Goal: Task Accomplishment & Management: Use online tool/utility

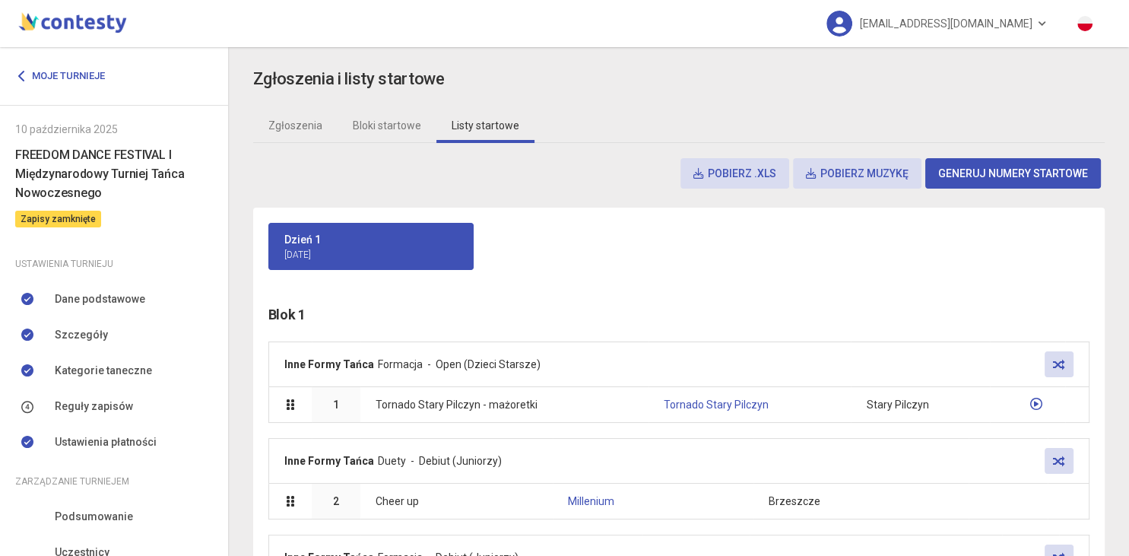
scroll to position [3486, 0]
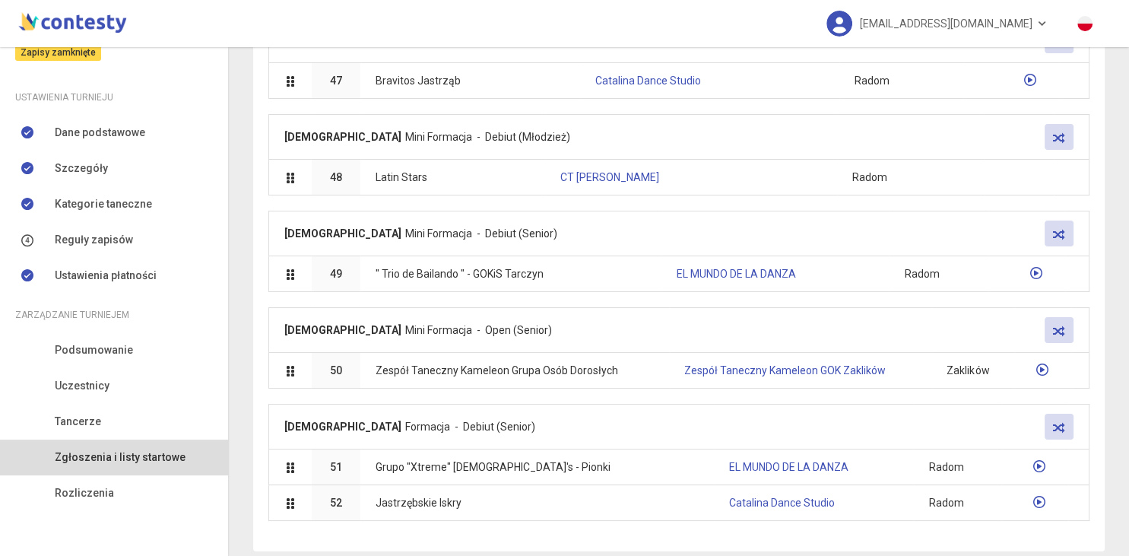
click at [110, 468] on link "Zgłoszenia i listy startowe" at bounding box center [114, 457] width 228 height 35
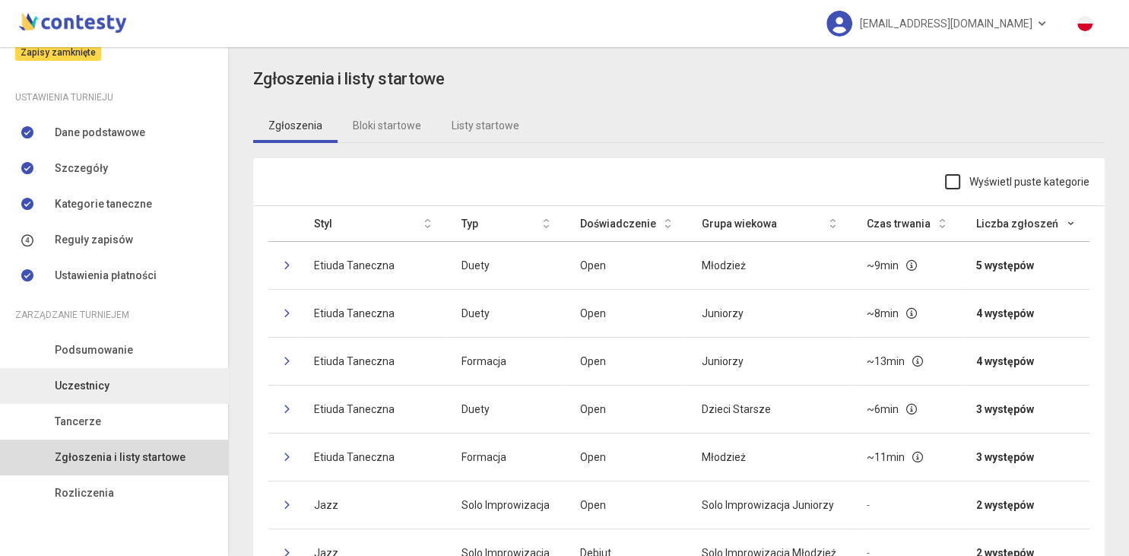
click at [90, 391] on span "Uczestnicy" at bounding box center [82, 385] width 55 height 17
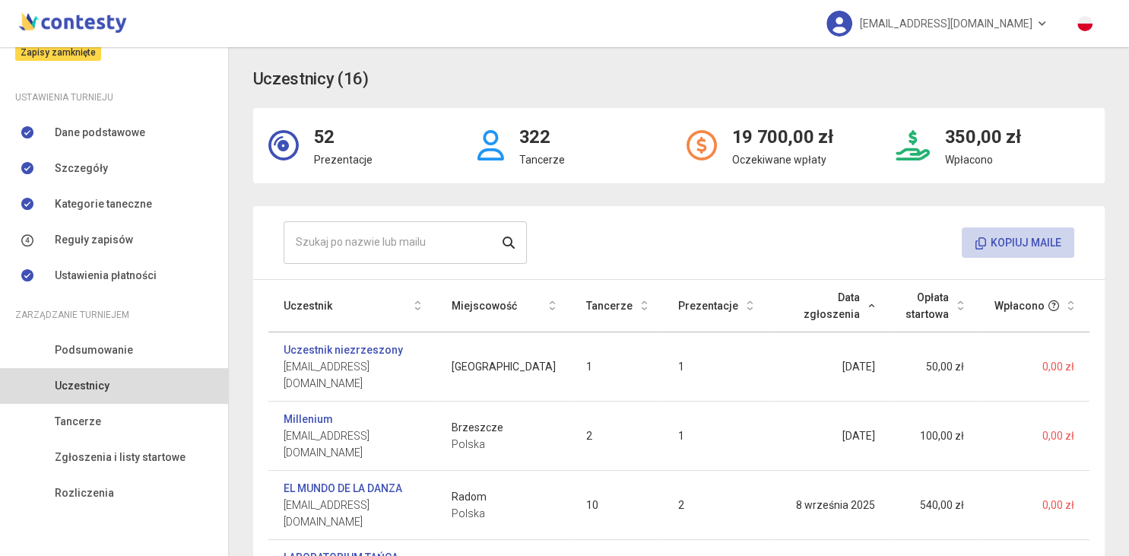
click at [1014, 242] on button "Kopiuj maile" at bounding box center [1018, 242] width 113 height 30
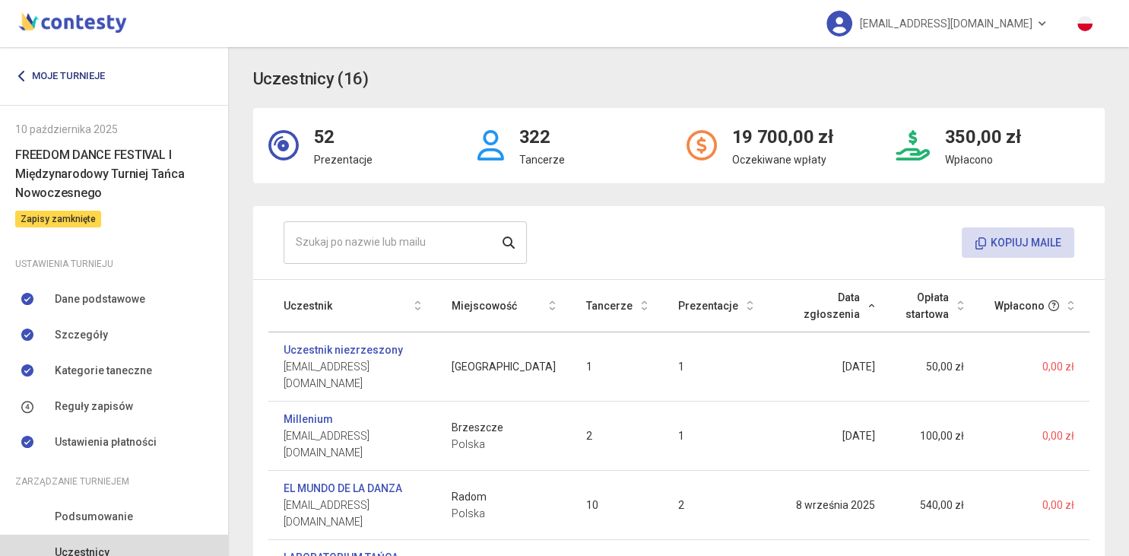
click at [64, 68] on link "Moje turnieje" at bounding box center [65, 75] width 101 height 27
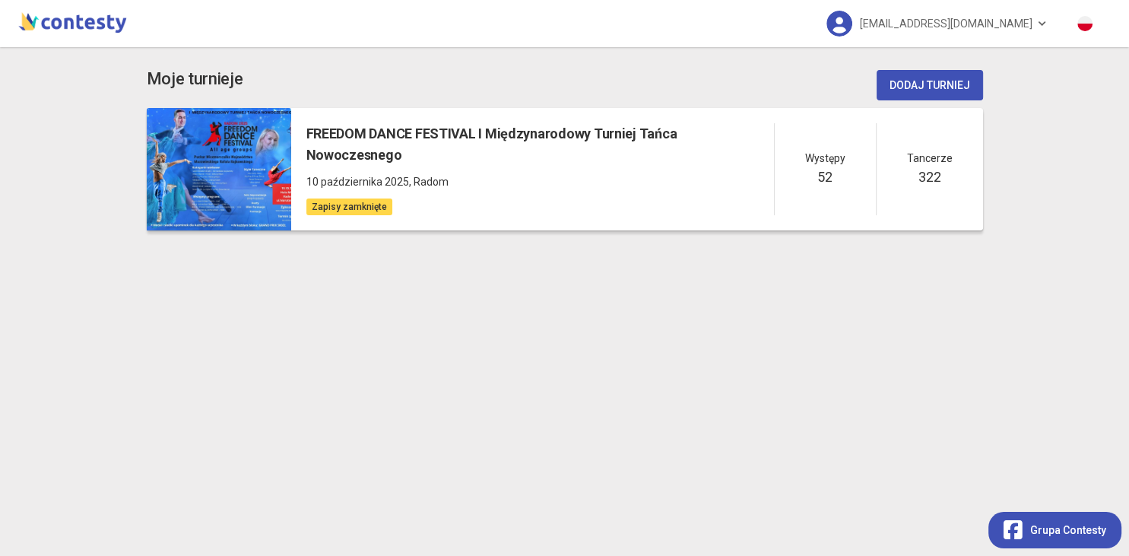
click at [379, 140] on h5 "FREEDOM DANCE FESTIVAL I Międzynarodowy Turniej Tańca Nowoczesnego" at bounding box center [540, 144] width 468 height 43
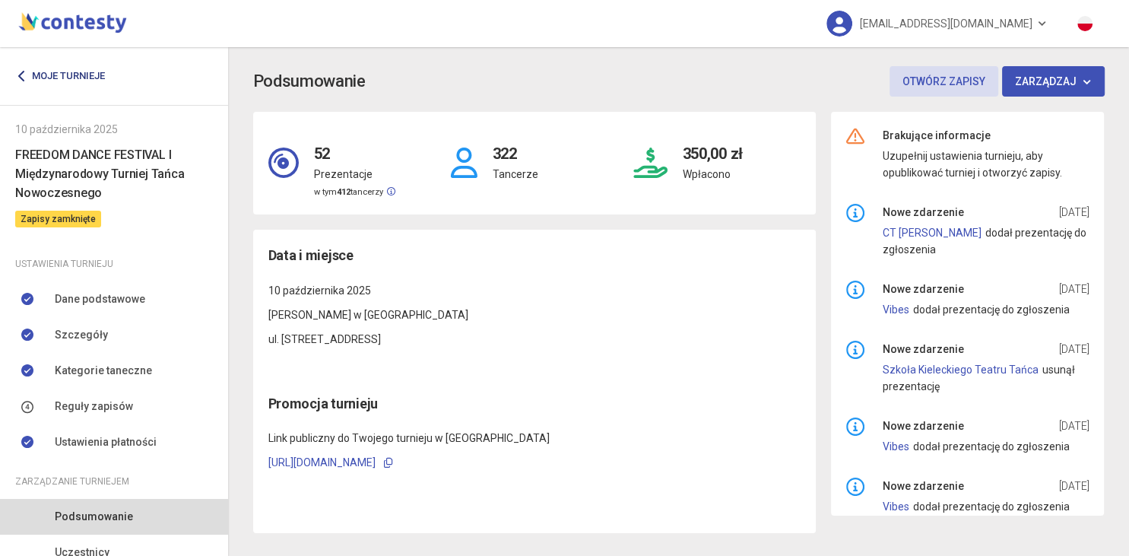
click at [66, 76] on link "Moje turnieje" at bounding box center [65, 75] width 101 height 27
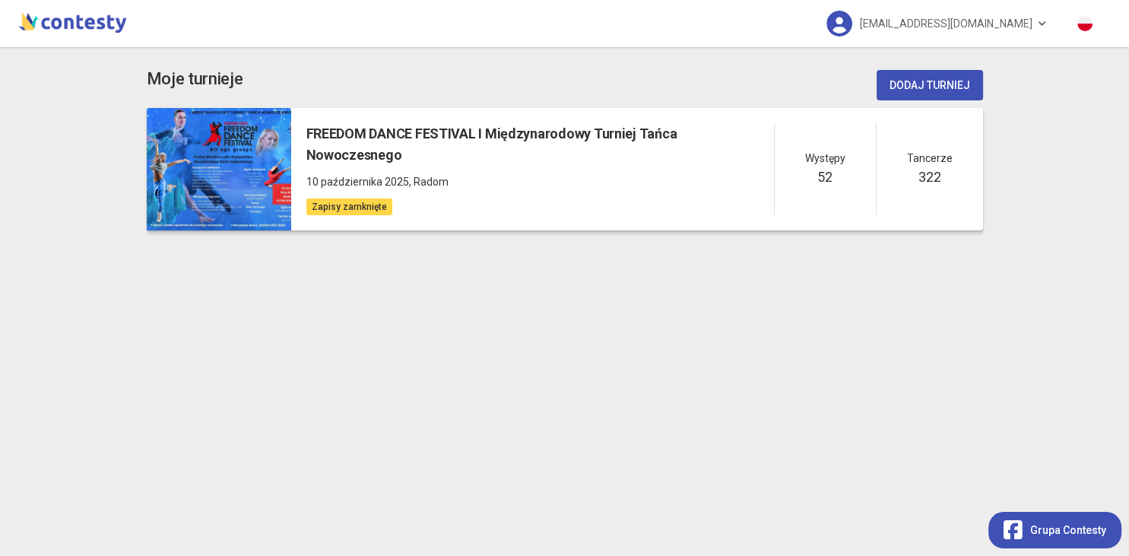
click at [573, 172] on div "FREEDOM DANCE FESTIVAL I Międzynarodowy Turniej Tańca Nowoczesnego 10 październ…" at bounding box center [540, 169] width 468 height 93
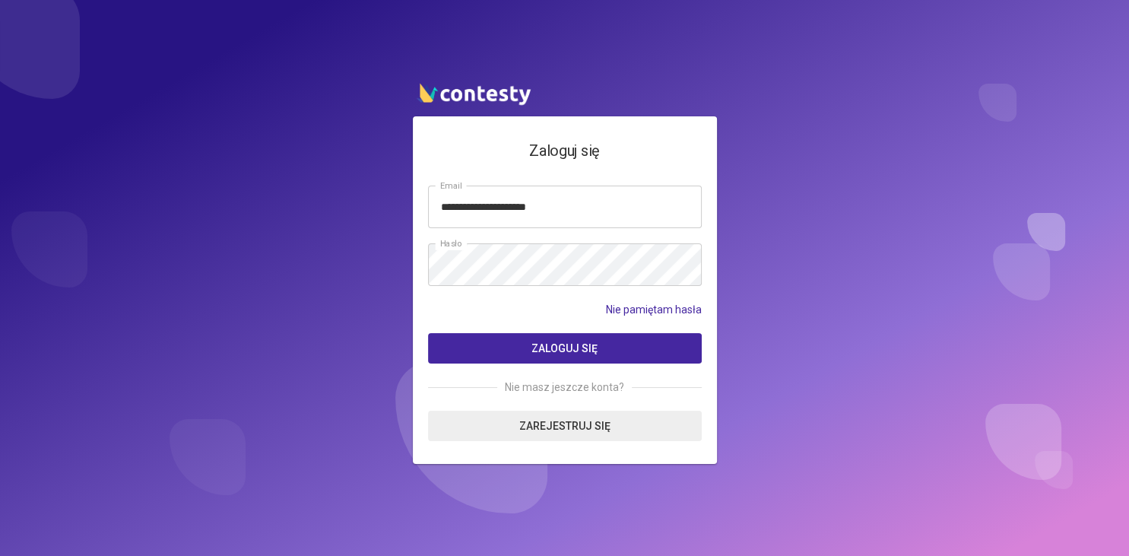
type input "**********"
click at [531, 347] on button "Zaloguj się" at bounding box center [565, 348] width 274 height 30
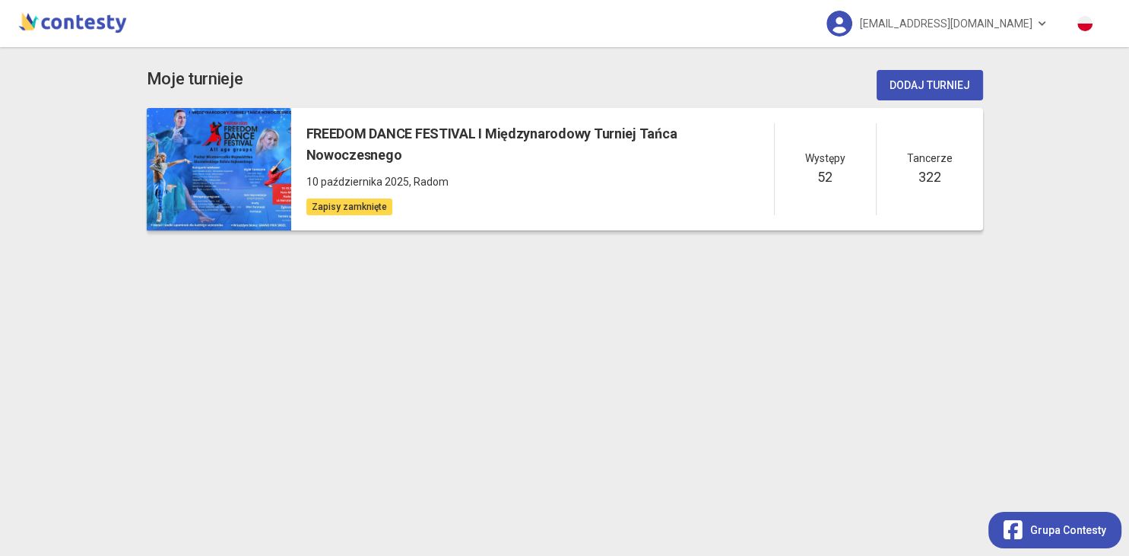
click at [412, 176] on span ", Radom" at bounding box center [429, 182] width 40 height 12
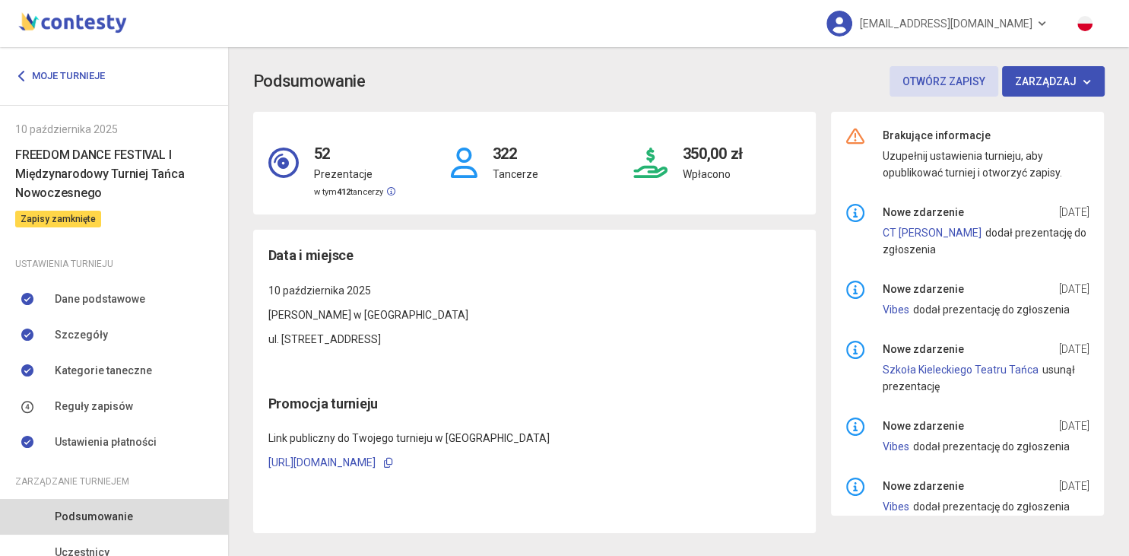
scroll to position [167, 0]
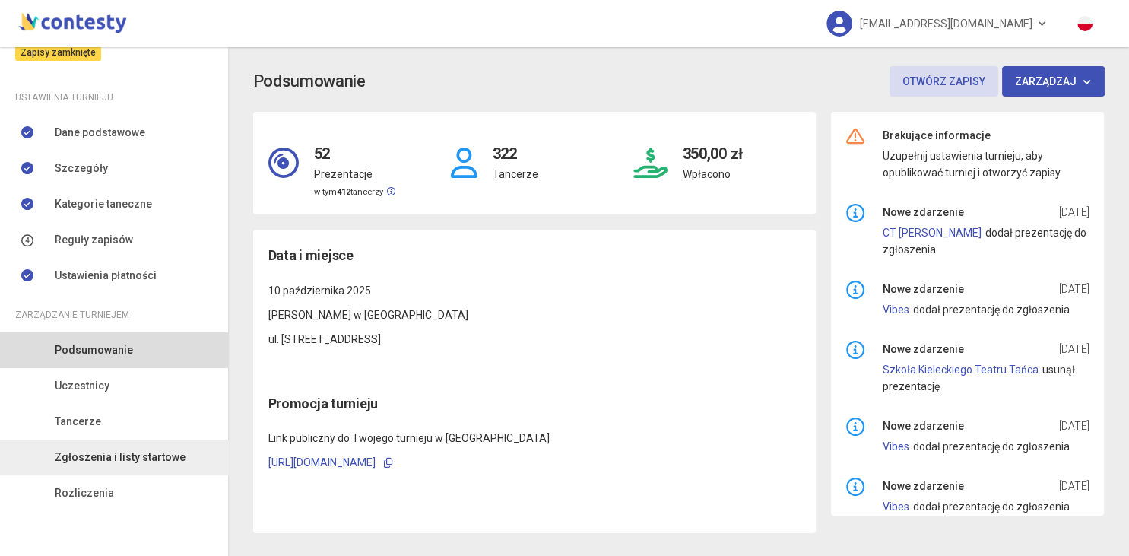
click at [133, 458] on span "Zgłoszenia i listy startowe" at bounding box center [120, 457] width 131 height 17
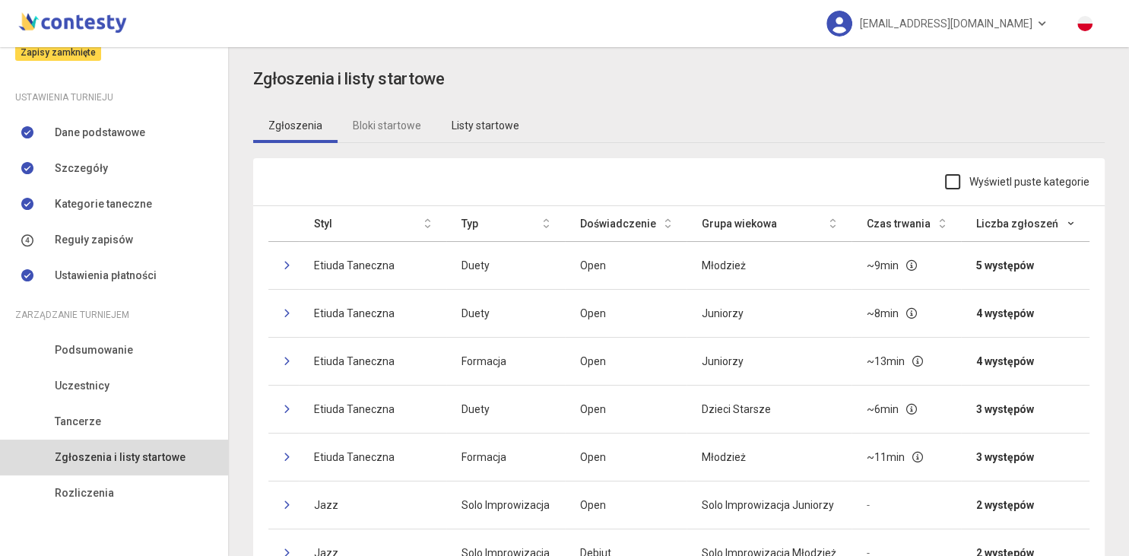
click at [490, 129] on link "Listy startowe" at bounding box center [486, 125] width 98 height 35
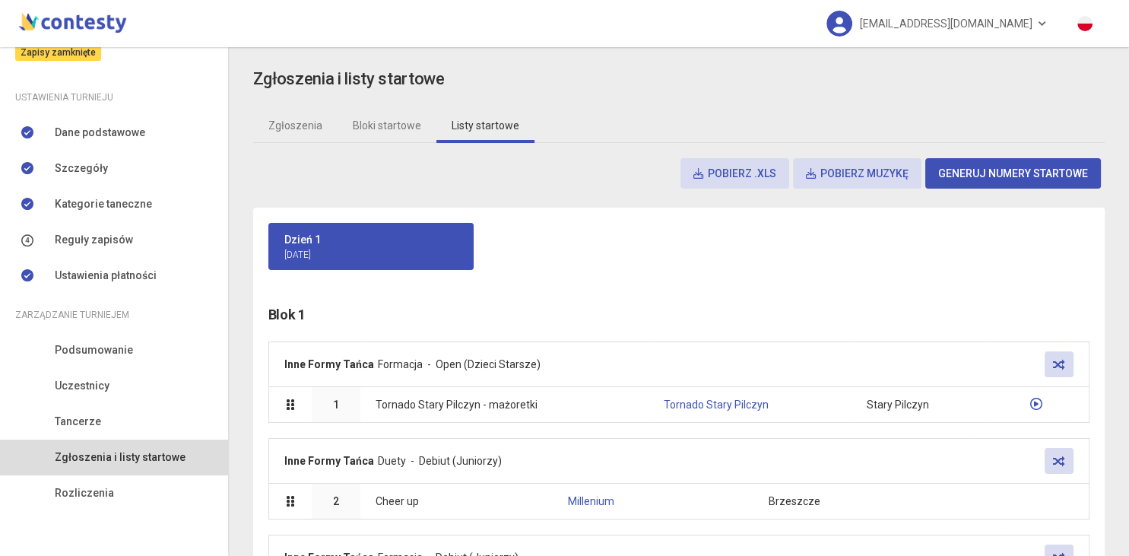
click at [746, 176] on button "Pobierz .xls" at bounding box center [735, 173] width 109 height 30
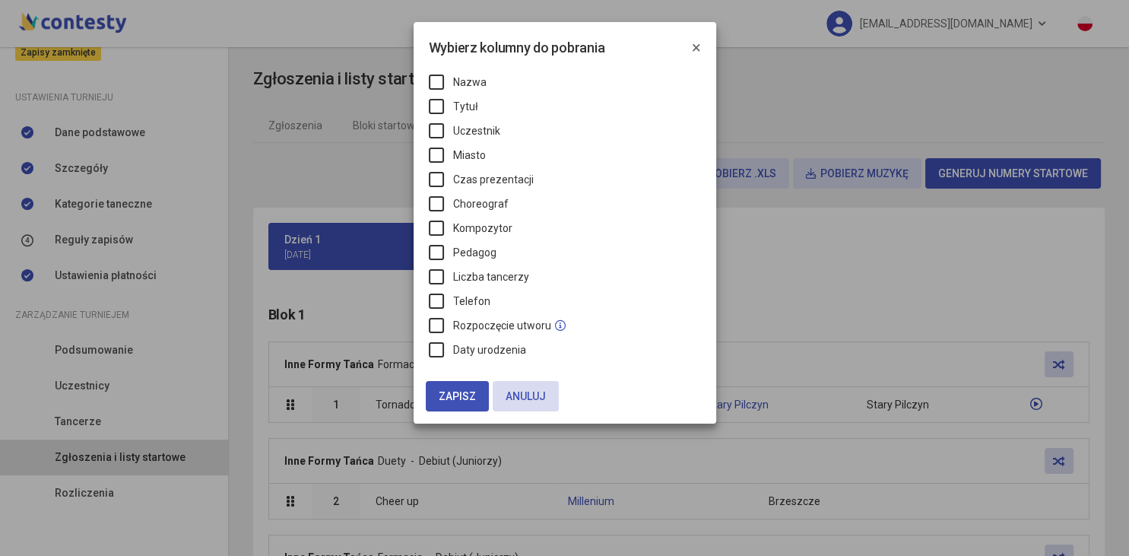
click at [810, 137] on modal-container "Wybierz kolumny do pobrania × Nazwa Tytuł Uczestnik Miasto Czas prezentacji Cho…" at bounding box center [564, 278] width 1129 height 556
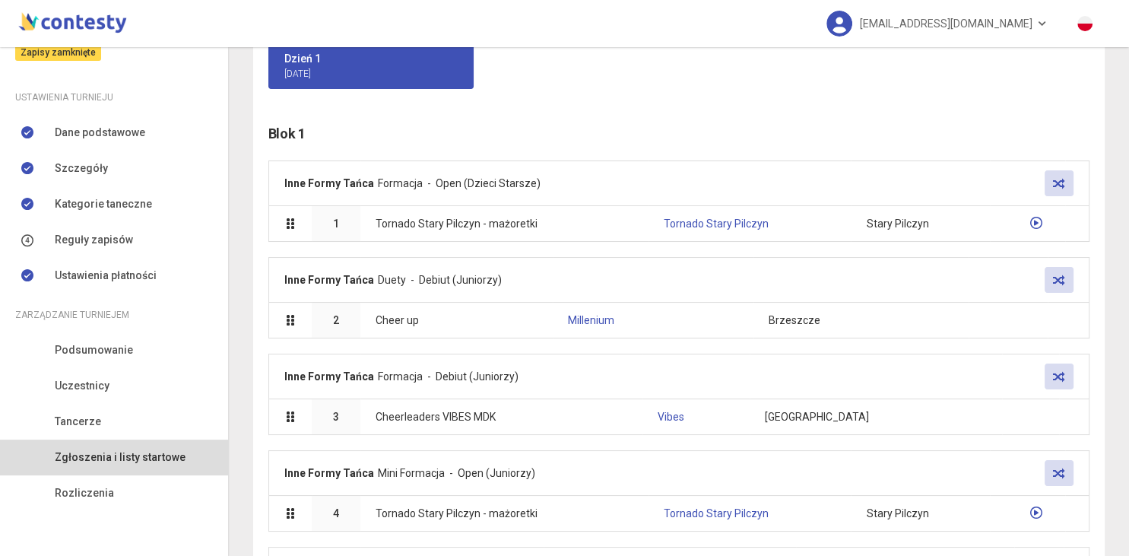
scroll to position [280, 0]
